Goal: Task Accomplishment & Management: Manage account settings

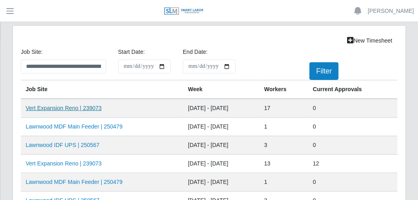
click at [87, 109] on link "Vert Expansion Reno | 239073" at bounding box center [64, 108] width 76 height 6
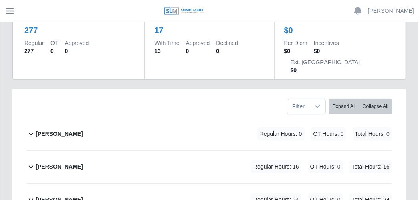
scroll to position [134, 0]
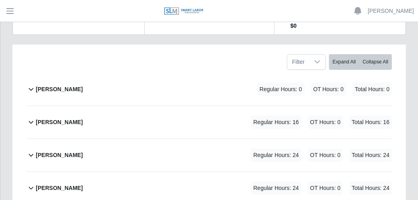
click at [32, 117] on icon at bounding box center [30, 122] width 9 height 10
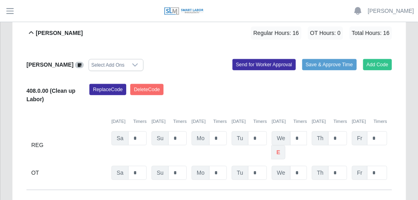
scroll to position [178, 0]
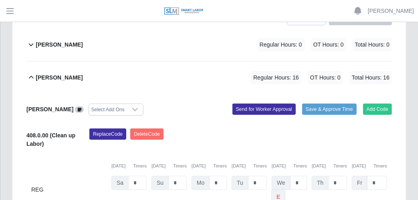
click at [30, 73] on icon at bounding box center [30, 78] width 9 height 10
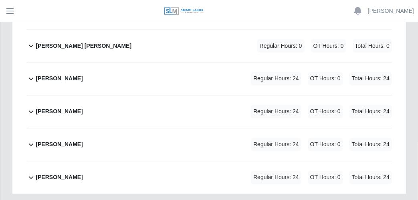
scroll to position [579, 0]
